Goal: Task Accomplishment & Management: Complete application form

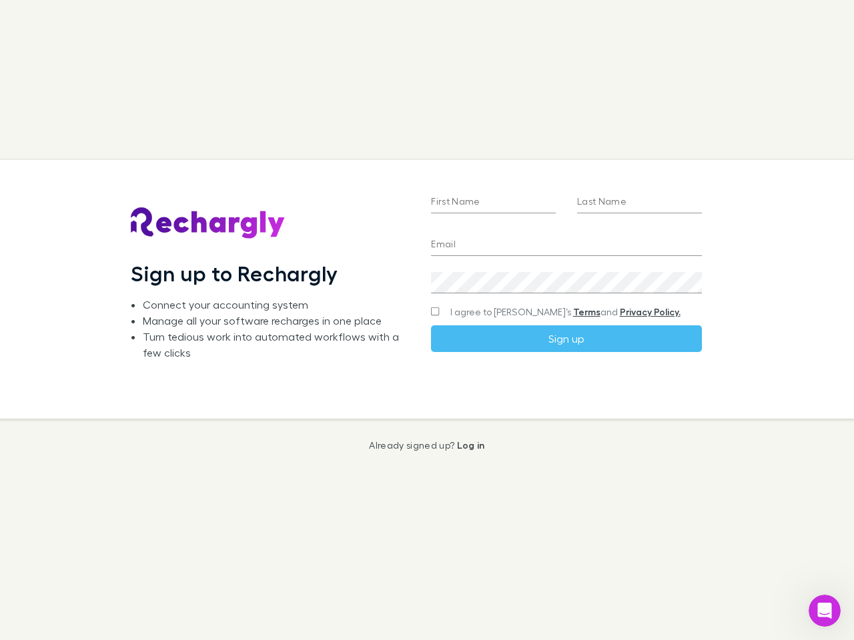
click at [427, 320] on div "First Name Last Name Email Create a password I agree to Rechargly’s Terms and P…" at bounding box center [565, 289] width 291 height 259
click at [493, 203] on input "First Name" at bounding box center [493, 202] width 125 height 21
click at [639, 203] on input "Last Name" at bounding box center [639, 202] width 125 height 21
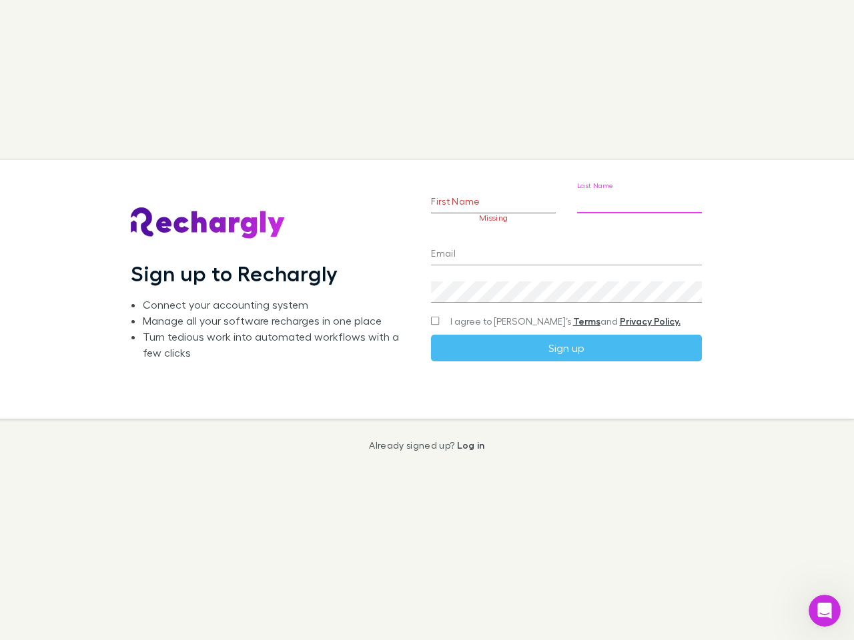
click at [565, 245] on input "Email" at bounding box center [566, 254] width 270 height 21
click at [565, 283] on div "Create a password" at bounding box center [566, 287] width 270 height 32
